Goal: Task Accomplishment & Management: Use online tool/utility

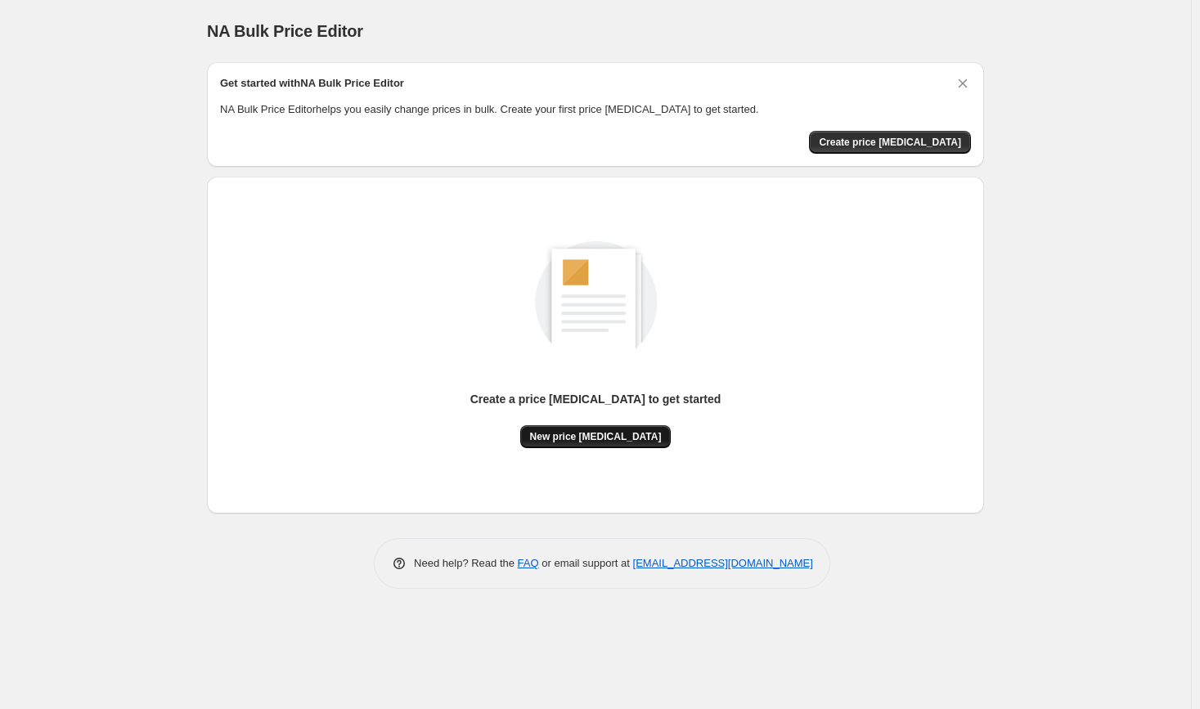
click at [631, 439] on span "New price [MEDICAL_DATA]" at bounding box center [596, 436] width 132 height 13
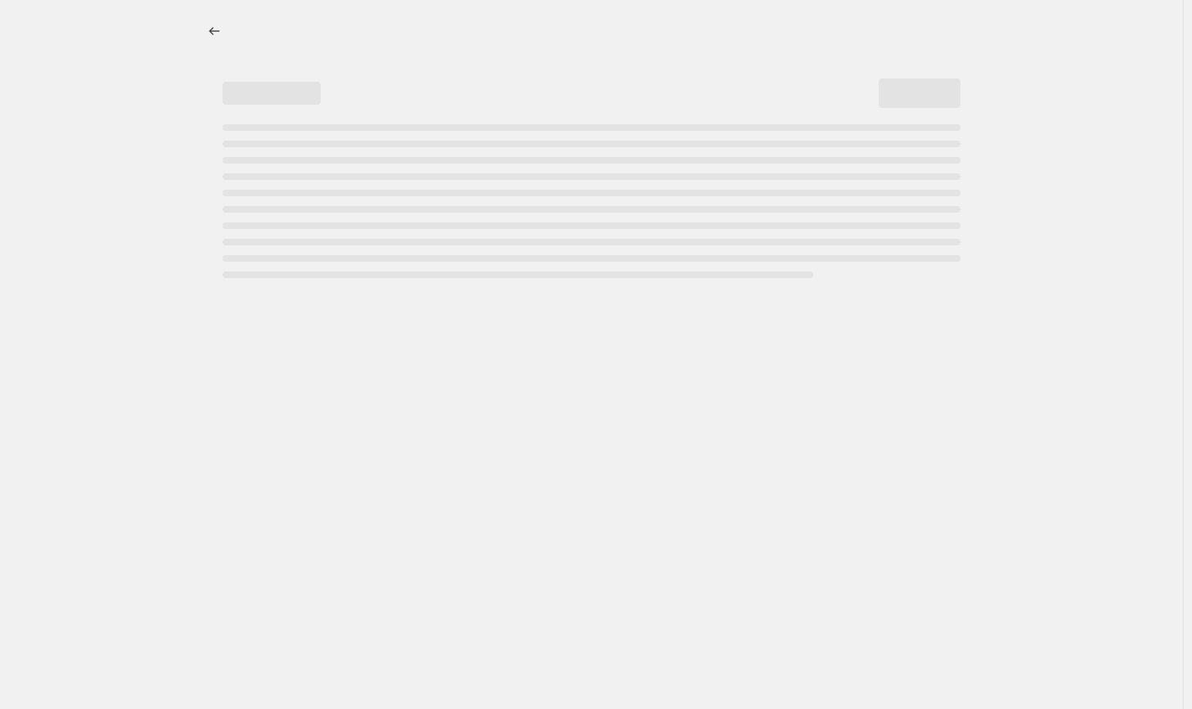
select select "percentage"
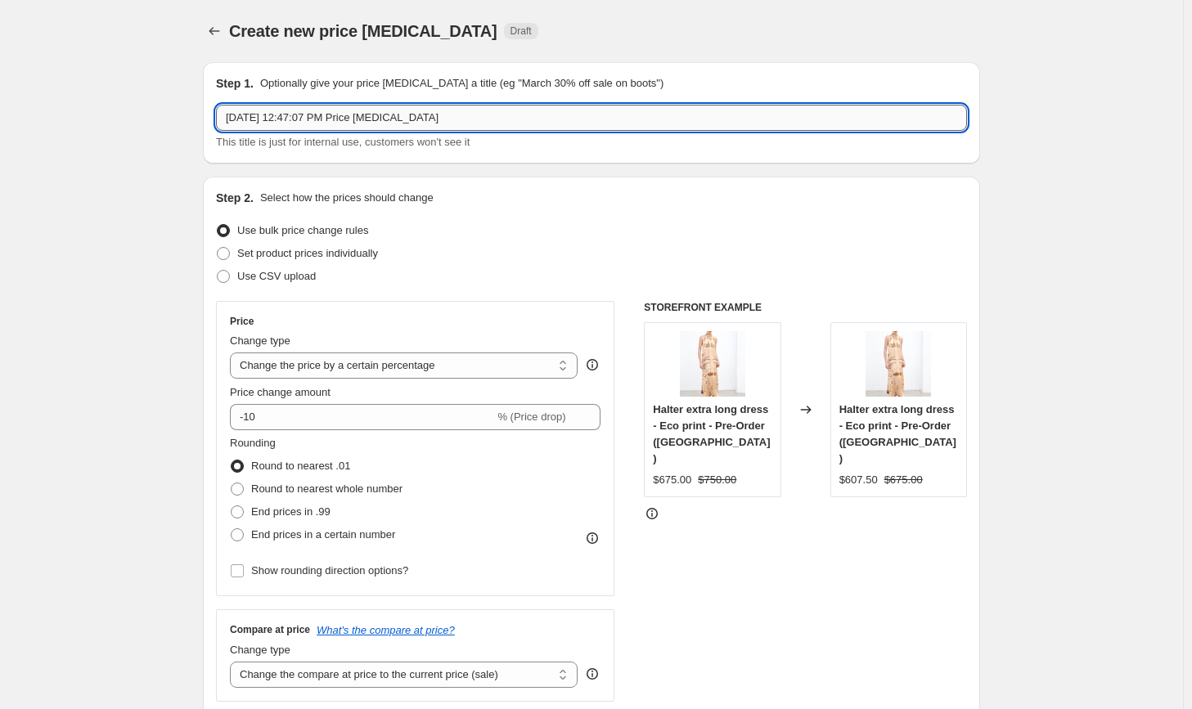
click at [324, 124] on input "[DATE] 12:47:07 PM Price [MEDICAL_DATA]" at bounding box center [591, 118] width 751 height 26
type input "25% OFF"
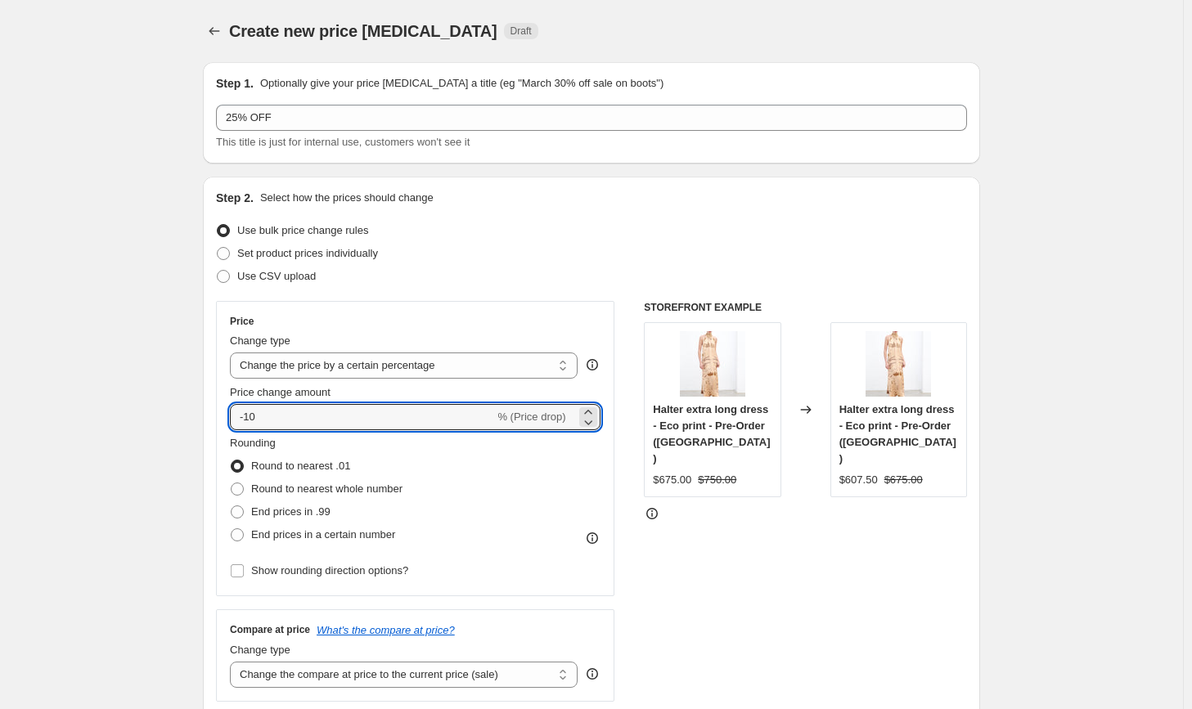
drag, startPoint x: 274, startPoint y: 414, endPoint x: 249, endPoint y: 429, distance: 29.7
click at [249, 429] on div "Price Change type Change the price to a certain amount Change the price by a ce…" at bounding box center [415, 448] width 371 height 267
type input "-25"
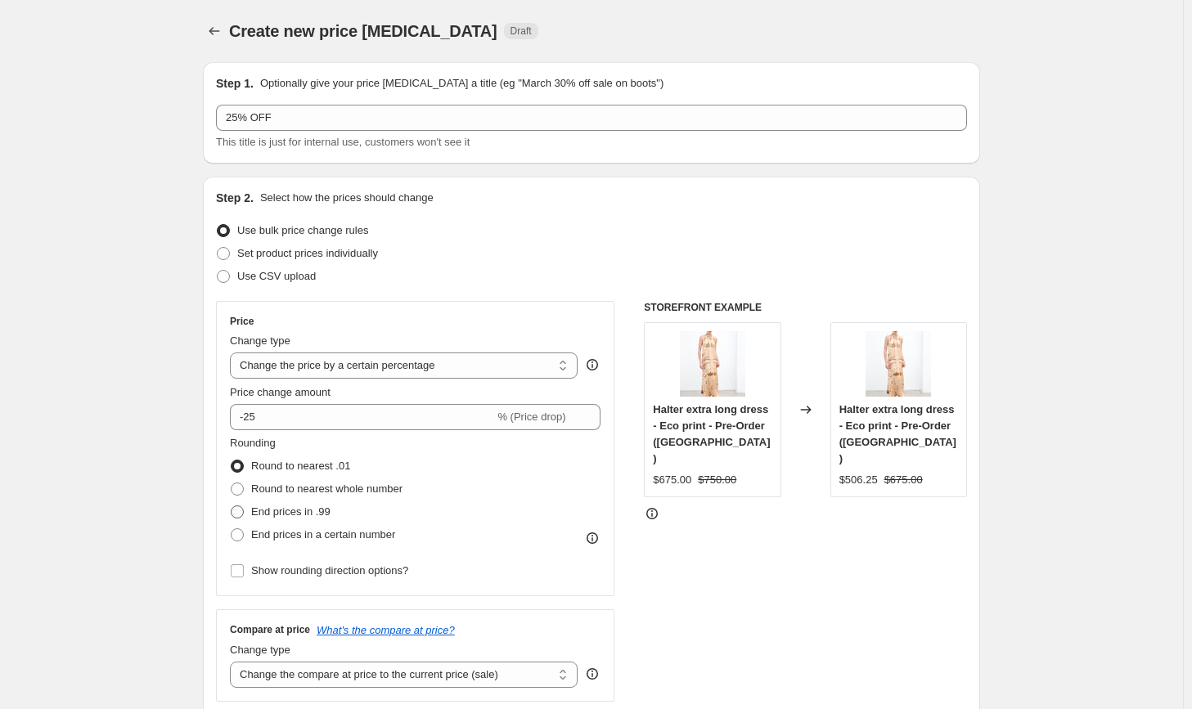
click at [268, 514] on span "End prices in .99" at bounding box center [290, 512] width 79 height 12
click at [231, 506] on input "End prices in .99" at bounding box center [231, 506] width 1 height 1
radio input "true"
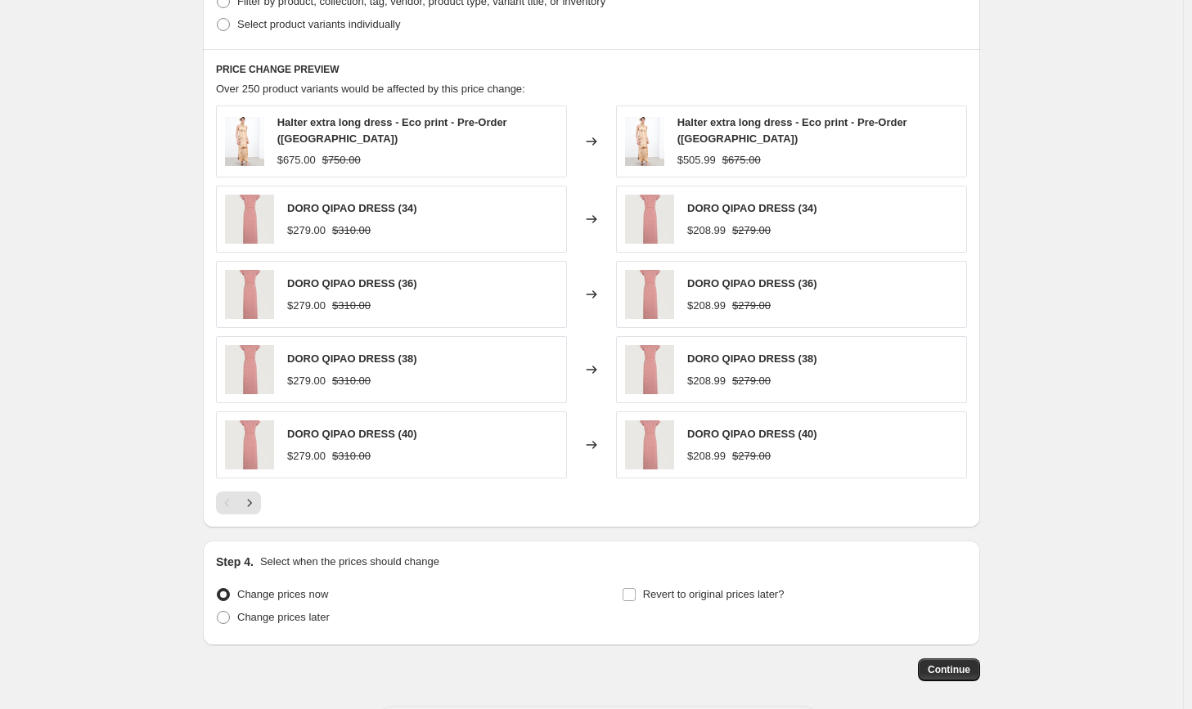
scroll to position [900, 0]
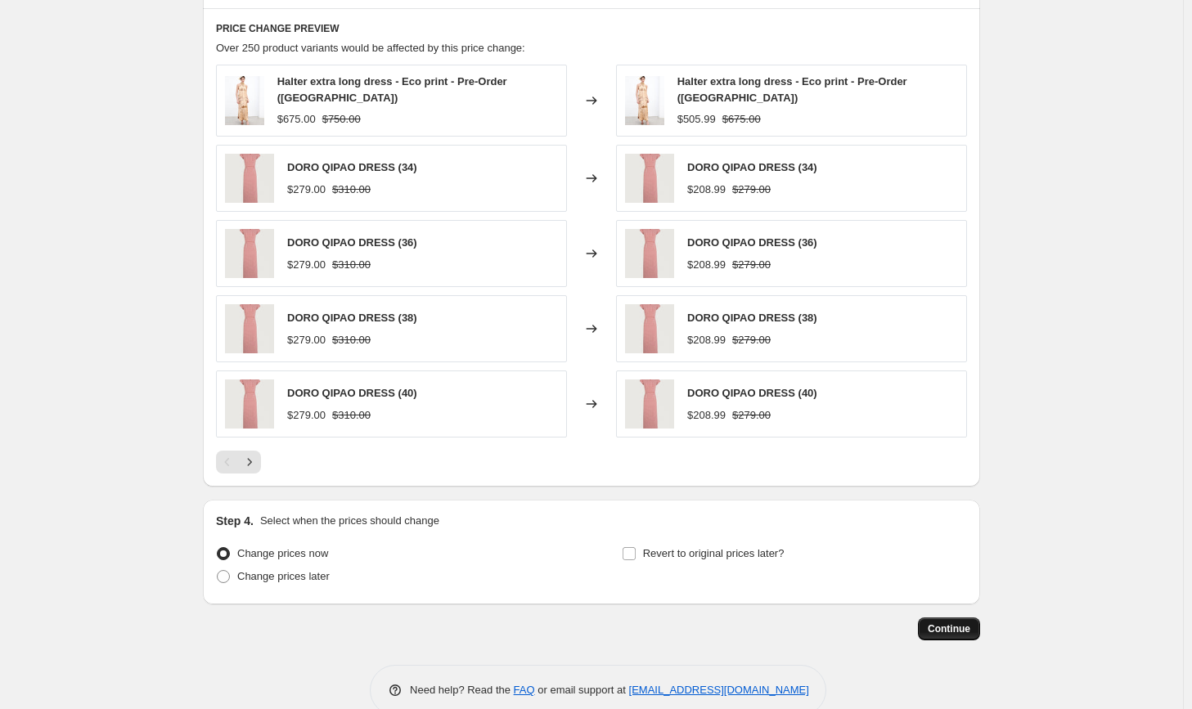
click at [939, 624] on span "Continue" at bounding box center [949, 628] width 43 height 13
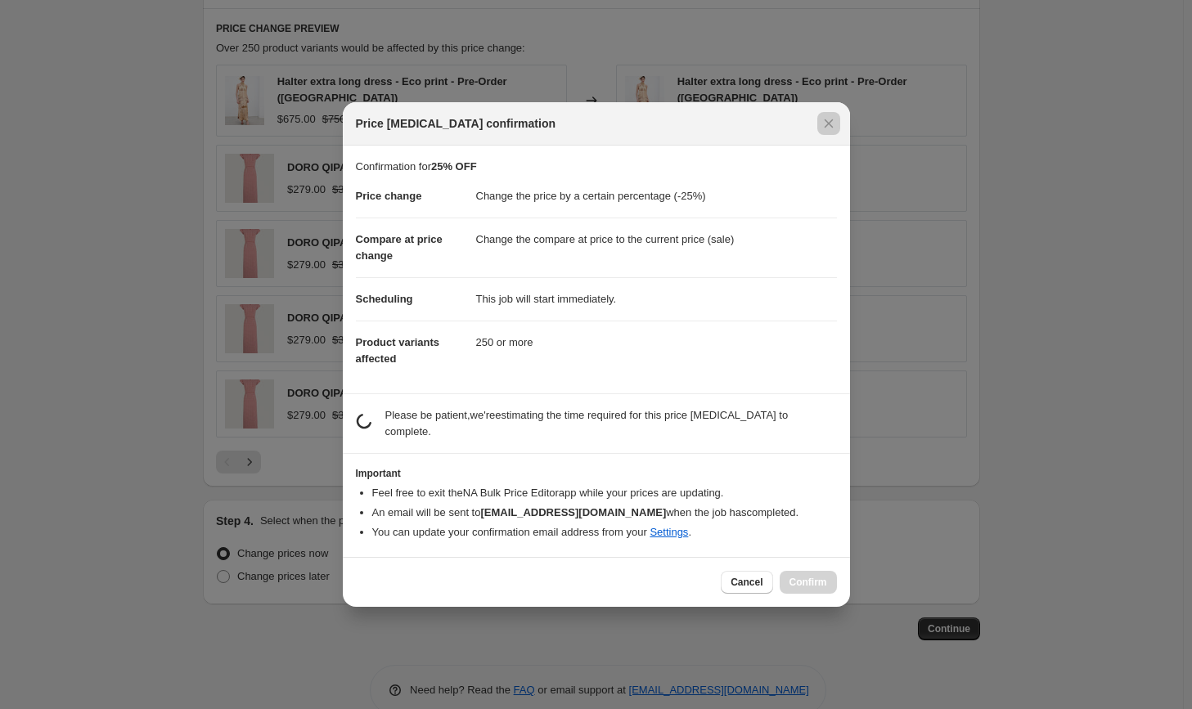
drag, startPoint x: 939, startPoint y: 624, endPoint x: 811, endPoint y: 555, distance: 146.0
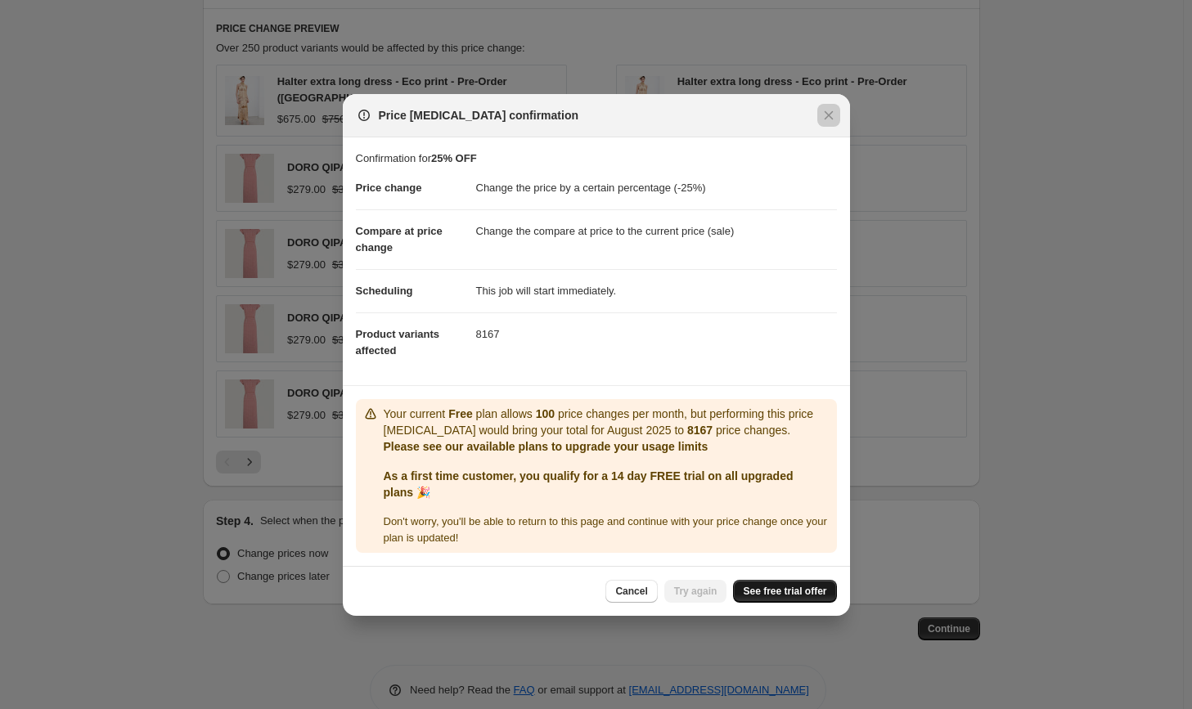
click at [798, 598] on link "See free trial offer" at bounding box center [784, 591] width 103 height 23
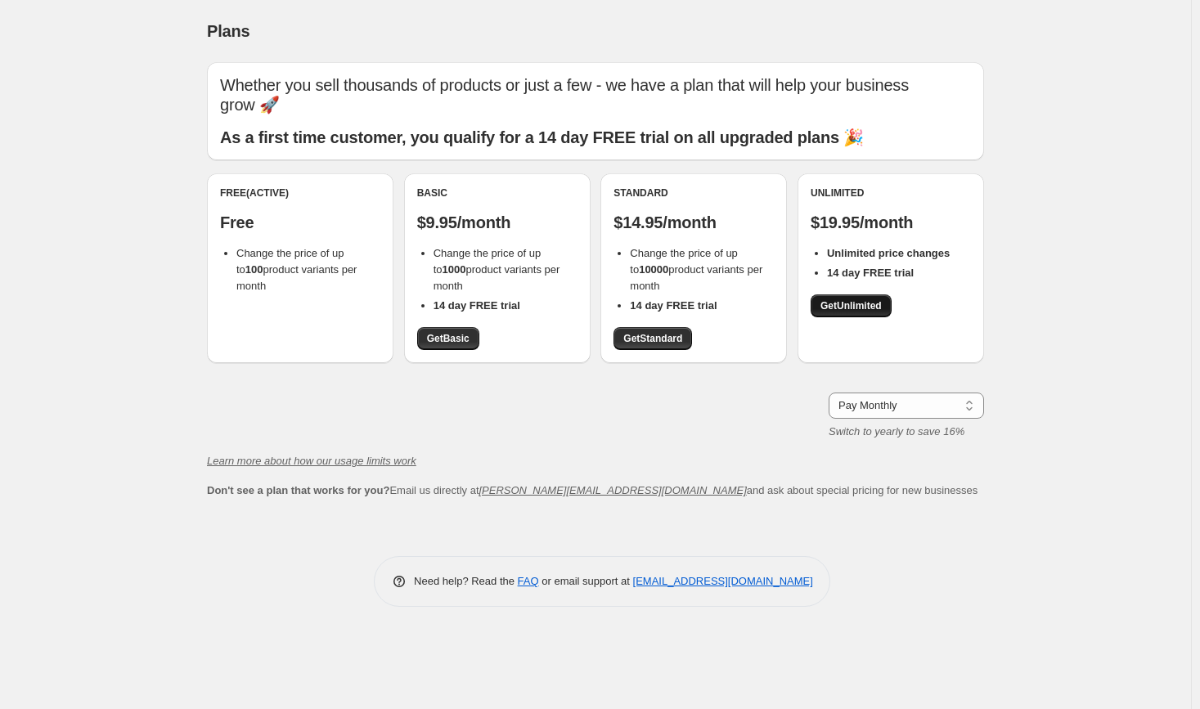
click at [879, 310] on span "Get Unlimited" at bounding box center [850, 305] width 61 height 13
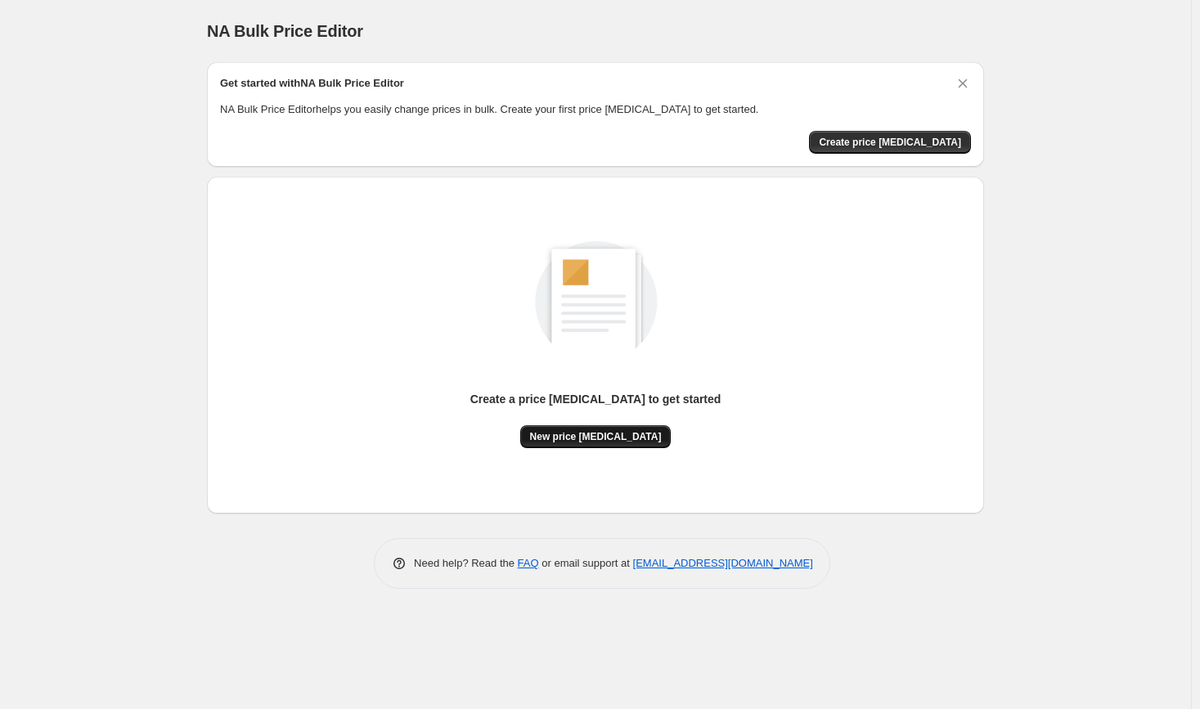
click at [608, 443] on button "New price change job" at bounding box center [595, 436] width 151 height 23
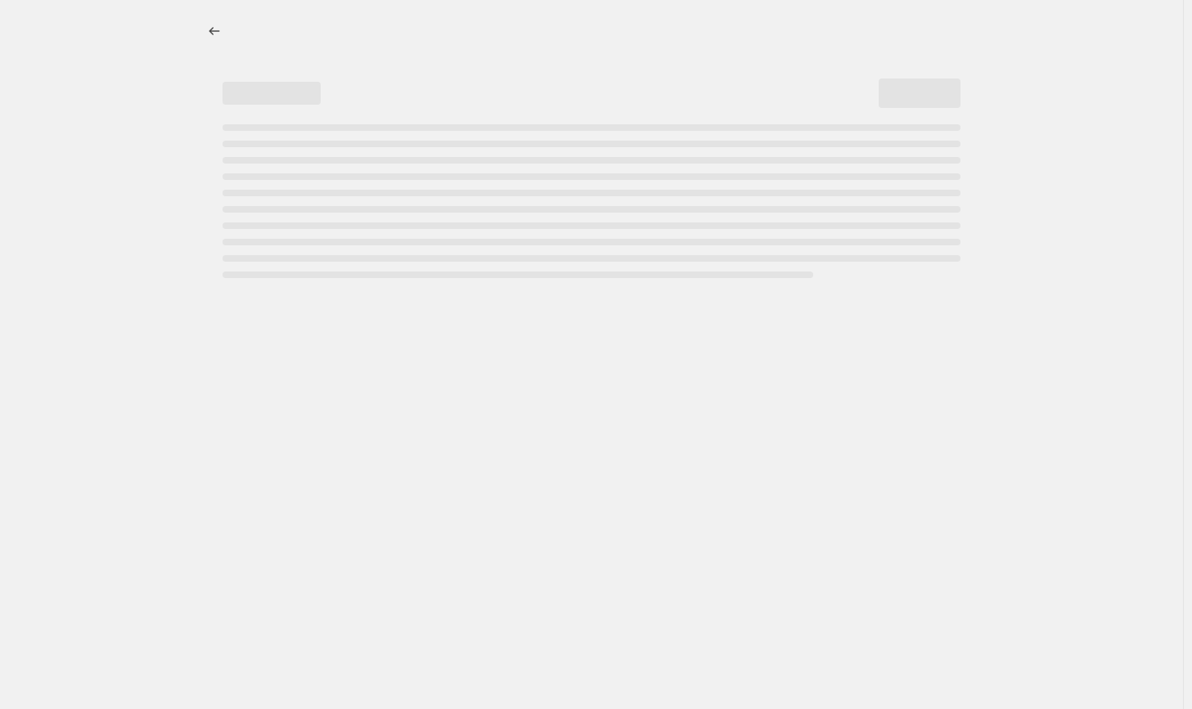
select select "percentage"
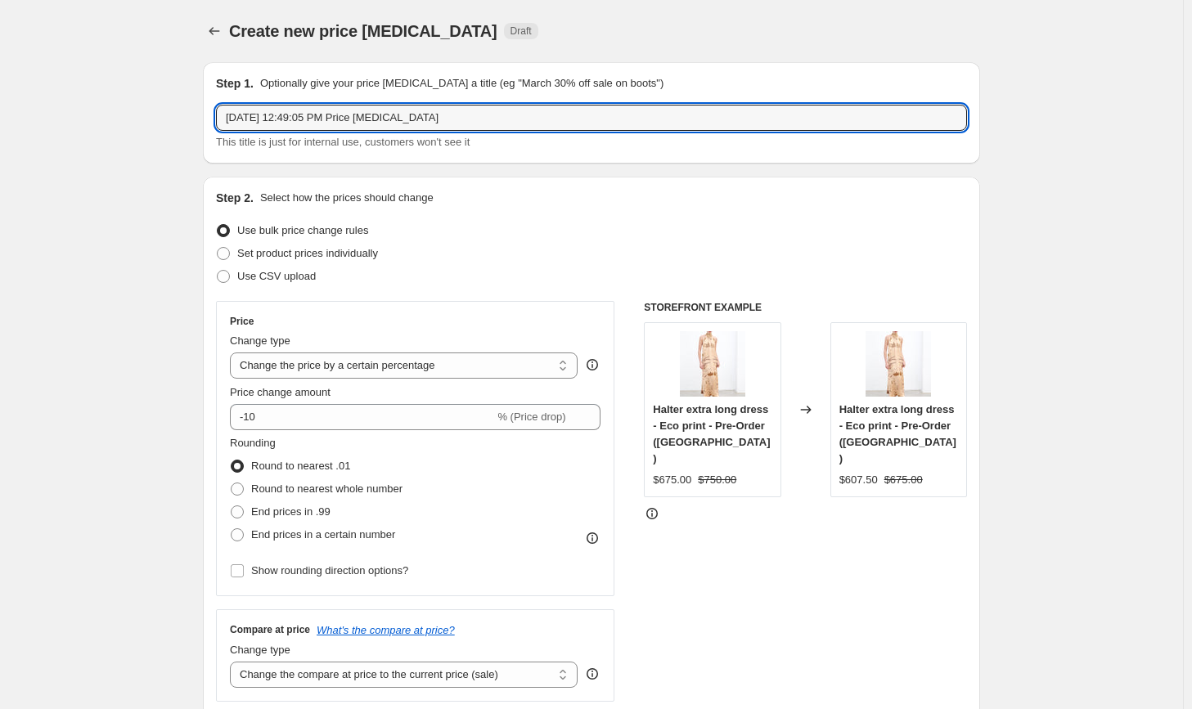
drag, startPoint x: 491, startPoint y: 124, endPoint x: 209, endPoint y: 106, distance: 282.8
type input "25% OFF"
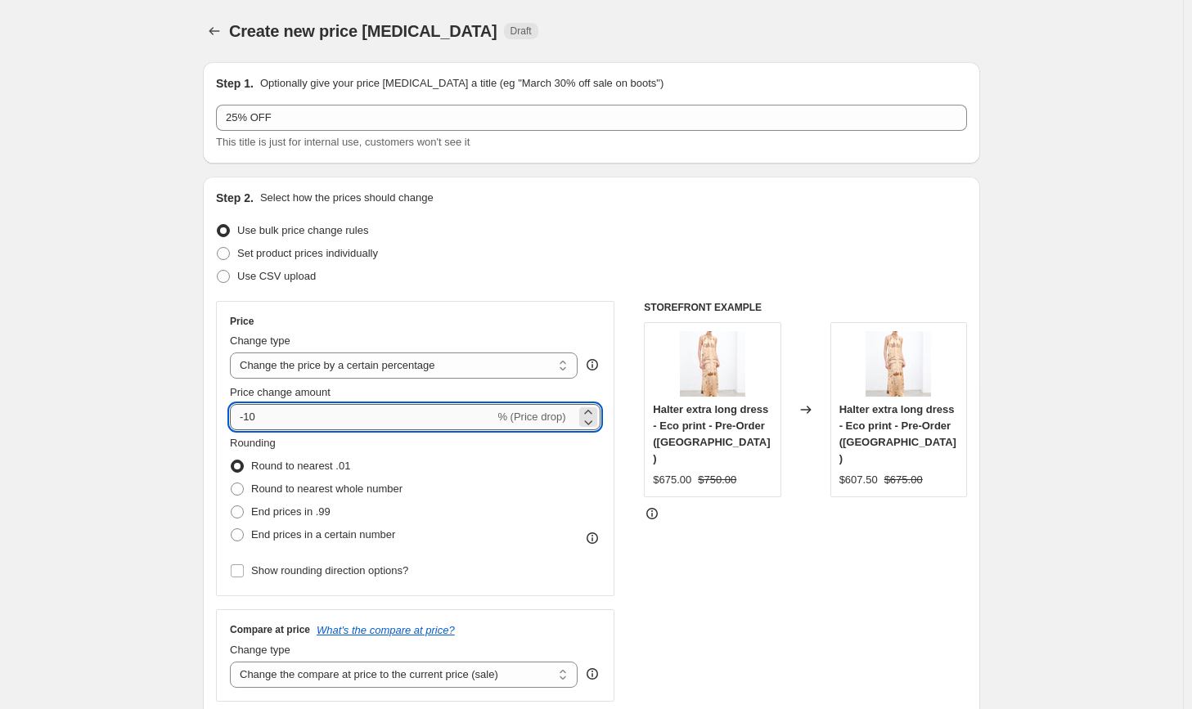
drag, startPoint x: 272, startPoint y: 417, endPoint x: 250, endPoint y: 421, distance: 21.7
click at [250, 421] on input "-10" at bounding box center [362, 417] width 264 height 26
type input "-25"
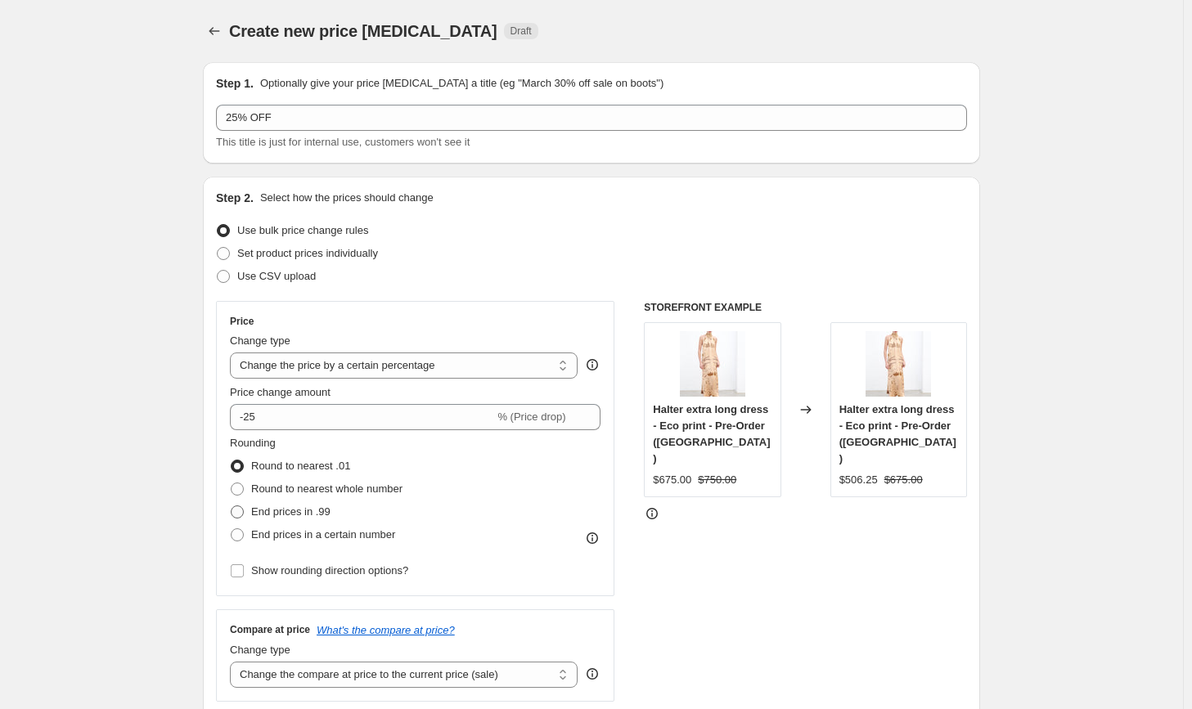
click at [252, 505] on label "End prices in .99" at bounding box center [280, 512] width 101 height 23
click at [231, 506] on input "End prices in .99" at bounding box center [231, 506] width 1 height 1
radio input "true"
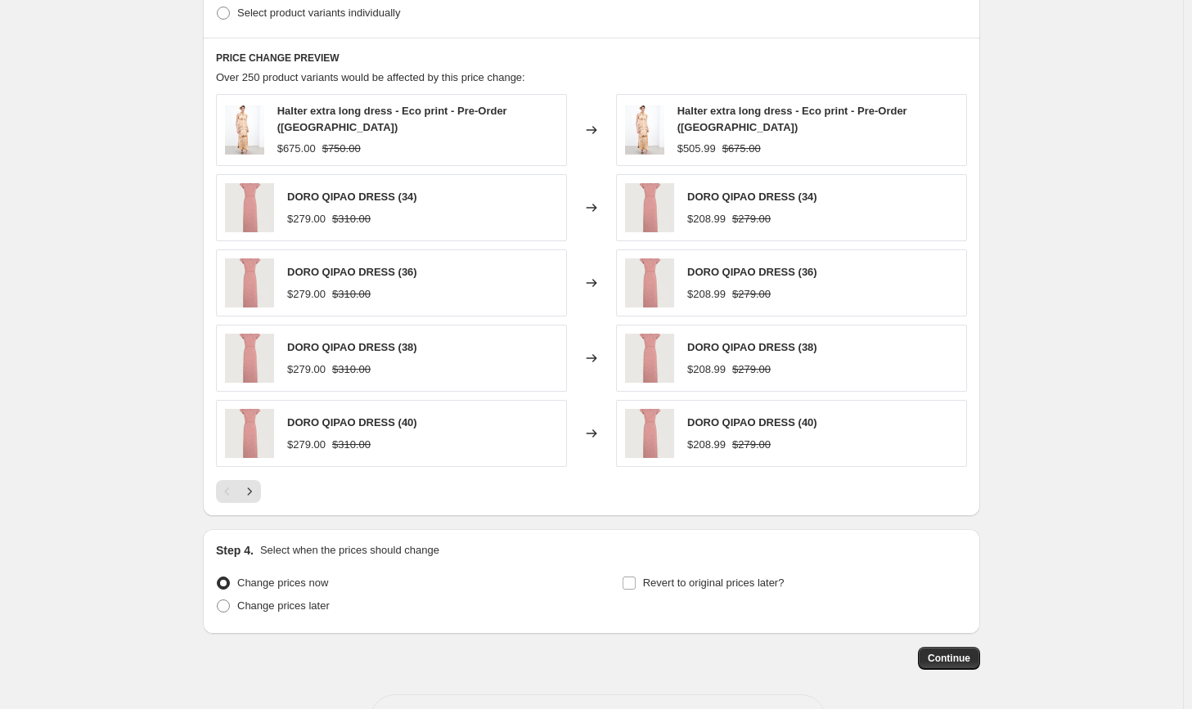
scroll to position [922, 0]
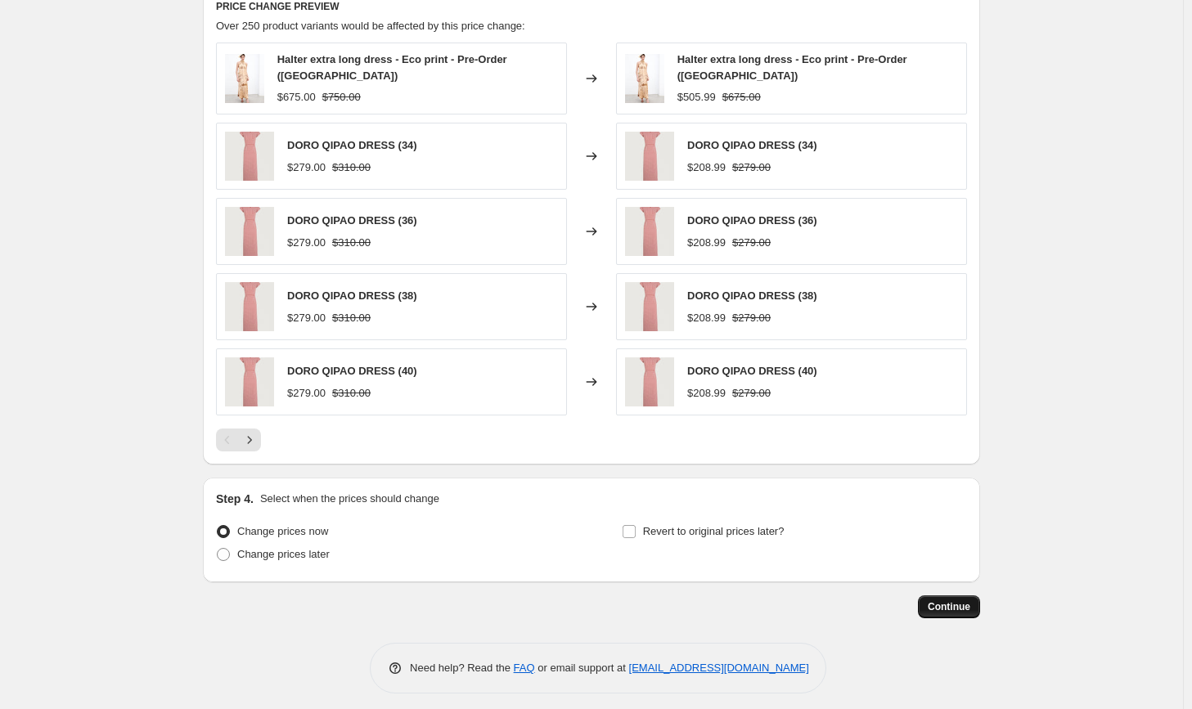
click at [952, 601] on span "Continue" at bounding box center [949, 606] width 43 height 13
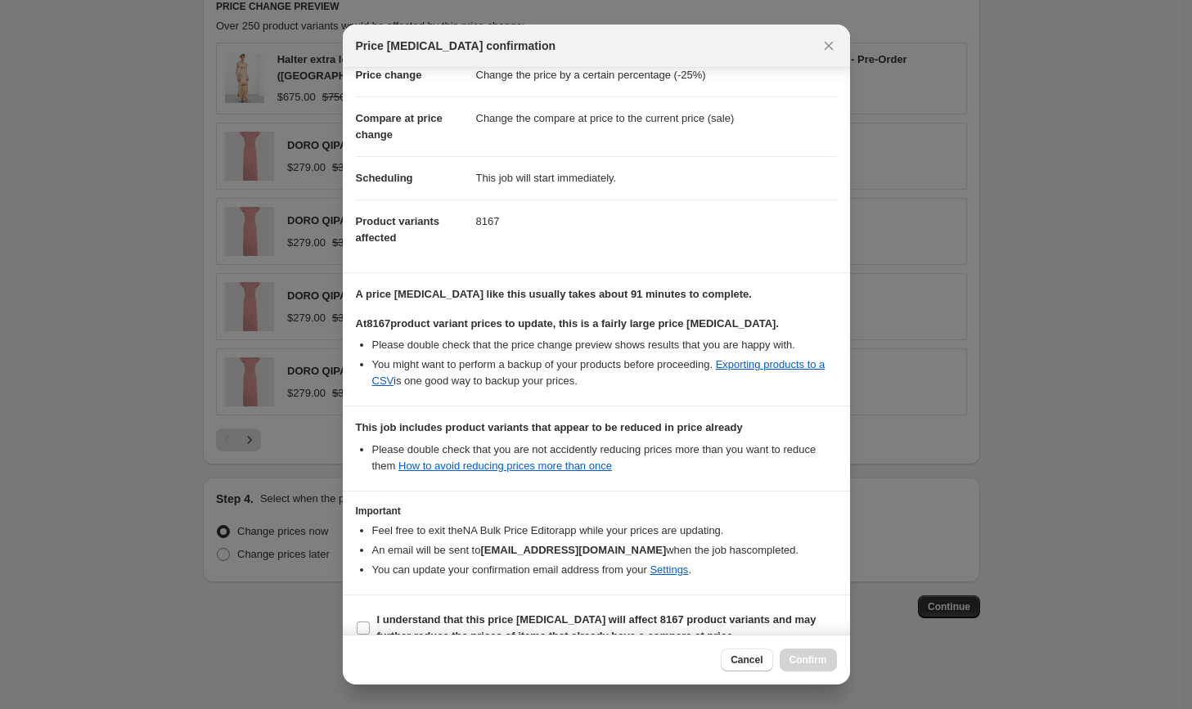
scroll to position [67, 0]
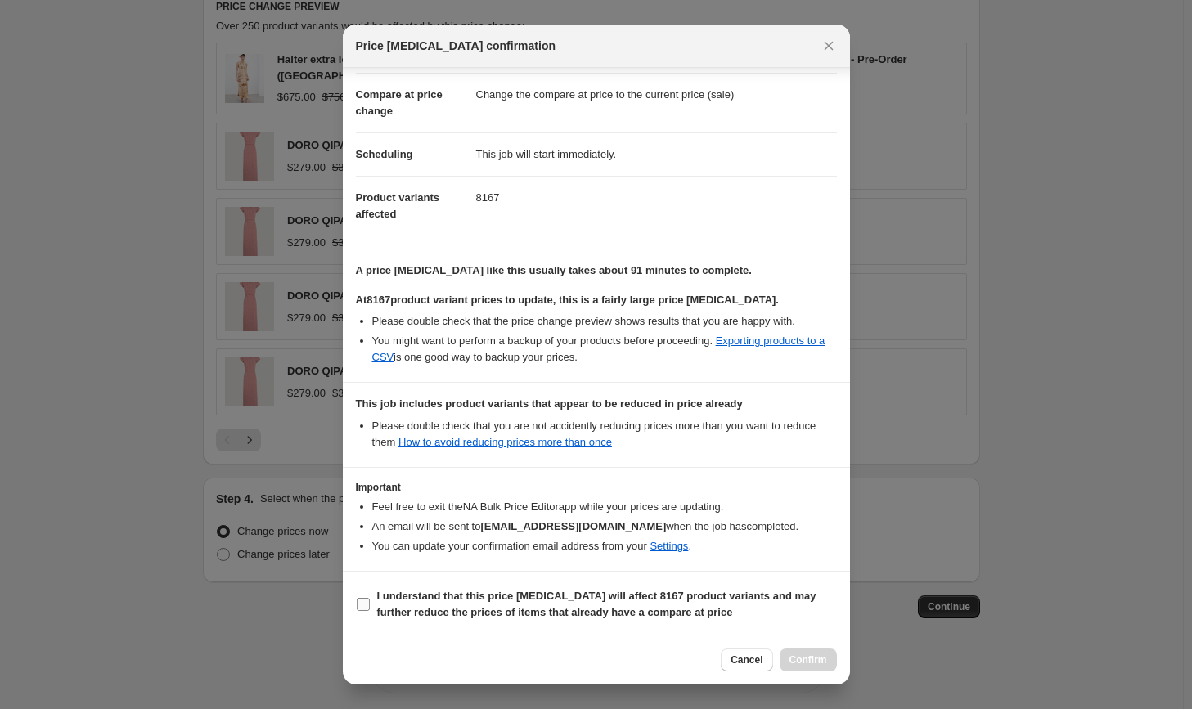
click at [453, 599] on b "I understand that this price [MEDICAL_DATA] will affect 8167 product variants a…" at bounding box center [596, 604] width 439 height 29
click at [370, 599] on input "I understand that this price [MEDICAL_DATA] will affect 8167 product variants a…" at bounding box center [363, 604] width 13 height 13
checkbox input "true"
click at [815, 664] on span "Confirm" at bounding box center [808, 660] width 38 height 13
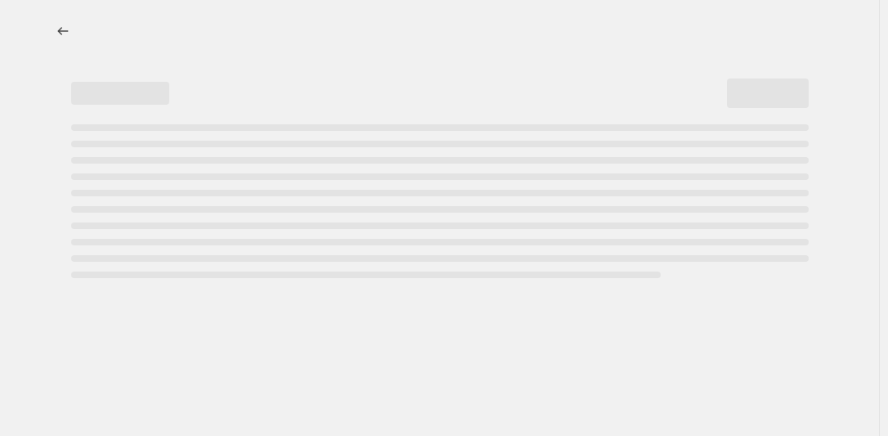
select select "percentage"
